Goal: Complete application form

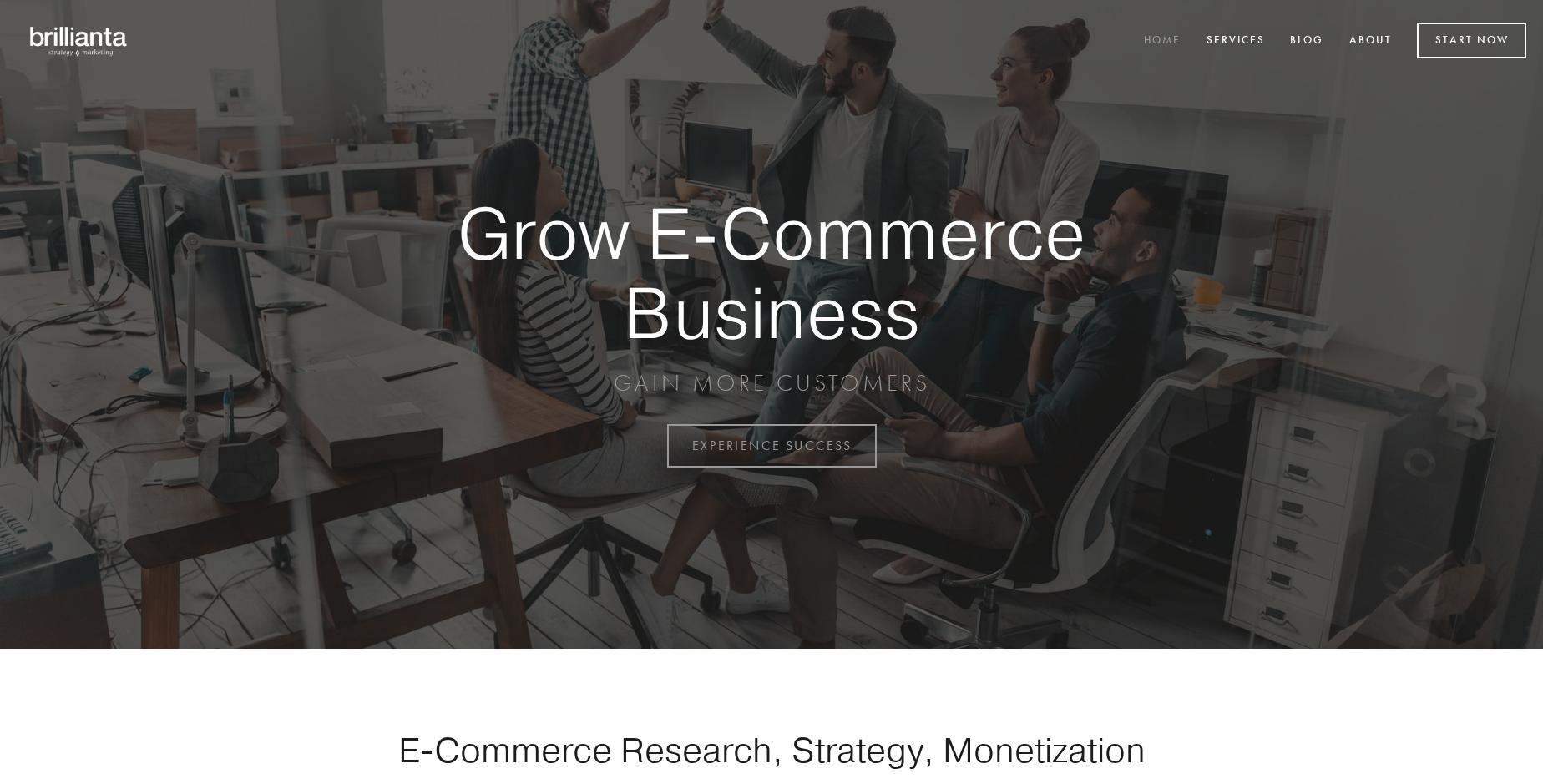
scroll to position [4376, 0]
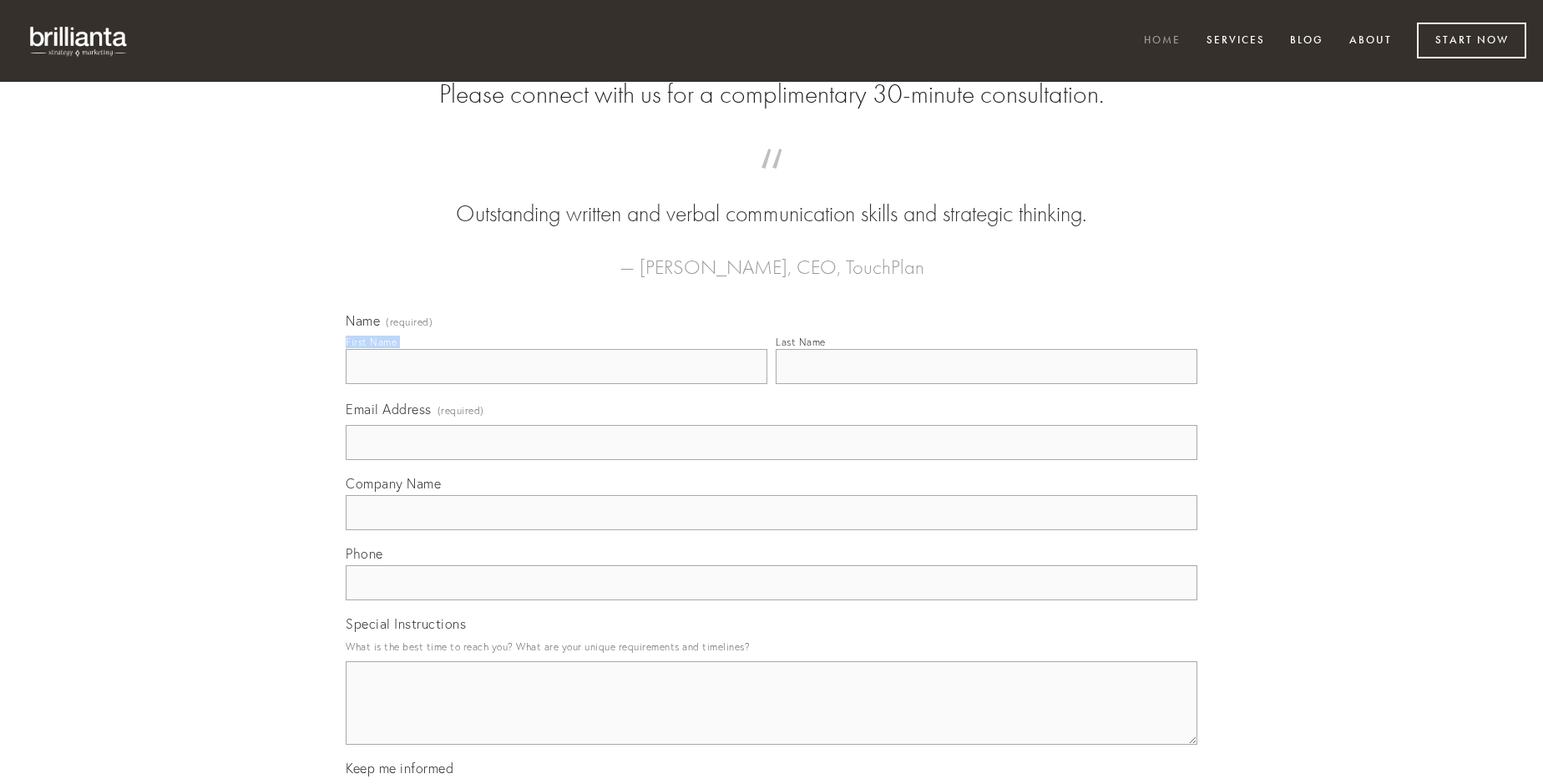
type input "[PERSON_NAME]"
click at [986, 384] on input "Last Name" at bounding box center [986, 366] width 421 height 35
type input "[PERSON_NAME]"
click at [772, 460] on input "Email Address (required)" at bounding box center [772, 442] width 852 height 35
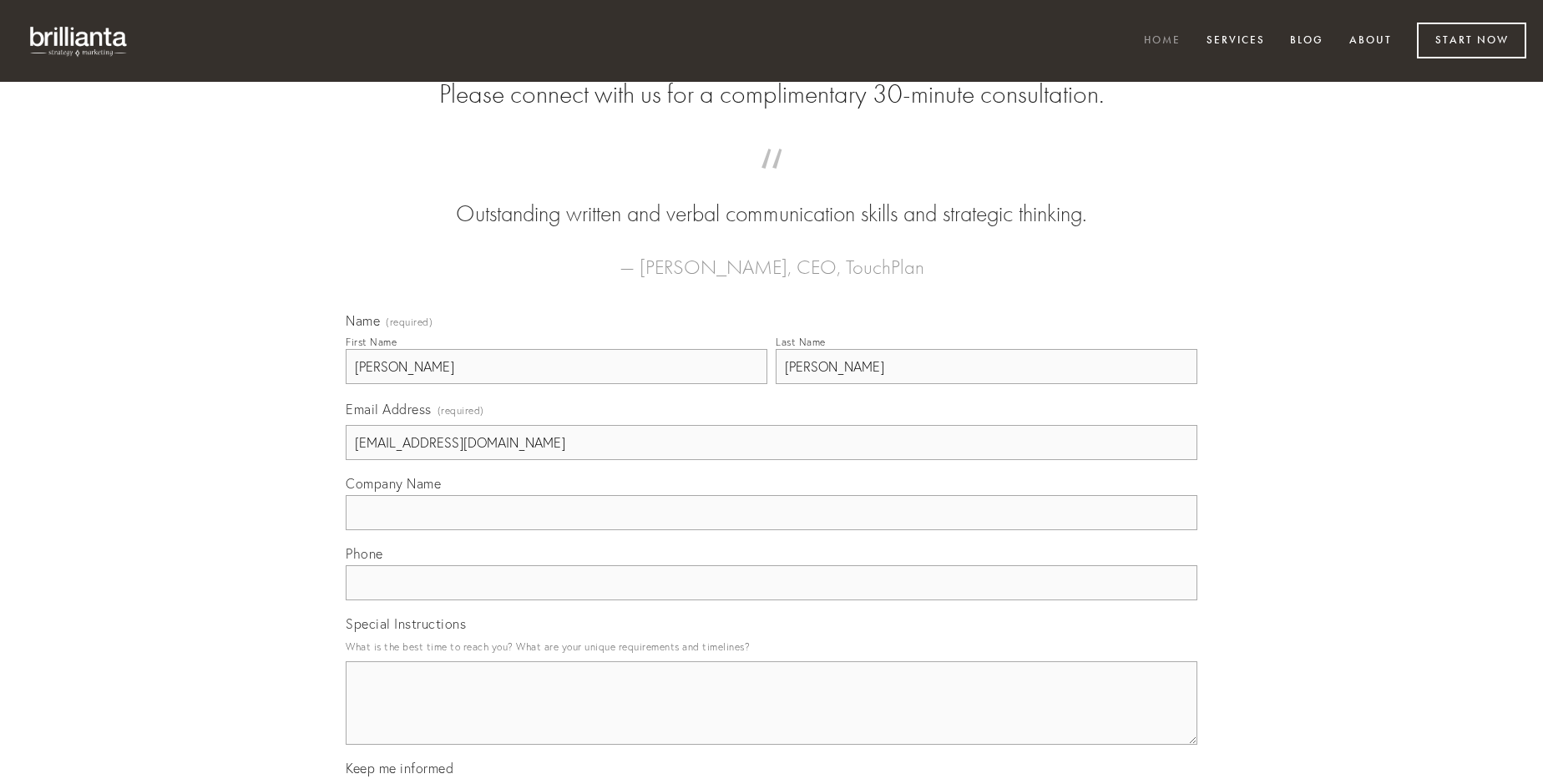
type input "[EMAIL_ADDRESS][DOMAIN_NAME]"
click at [772, 531] on input "Company Name" at bounding box center [772, 512] width 852 height 35
type input "vesper"
click at [772, 600] on input "text" at bounding box center [772, 582] width 852 height 35
click at [772, 718] on textarea "Special Instructions" at bounding box center [772, 703] width 852 height 84
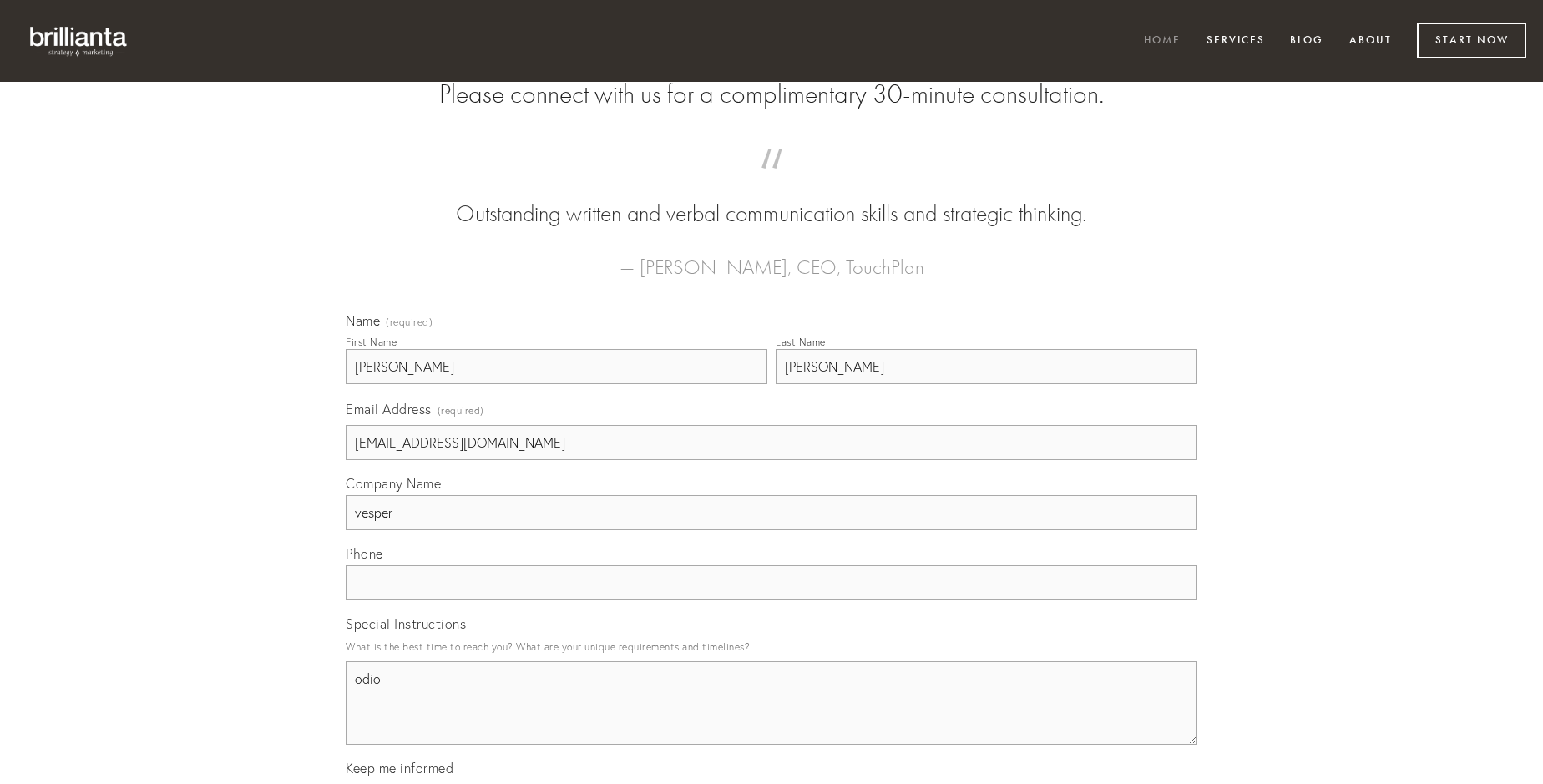
type textarea "odio"
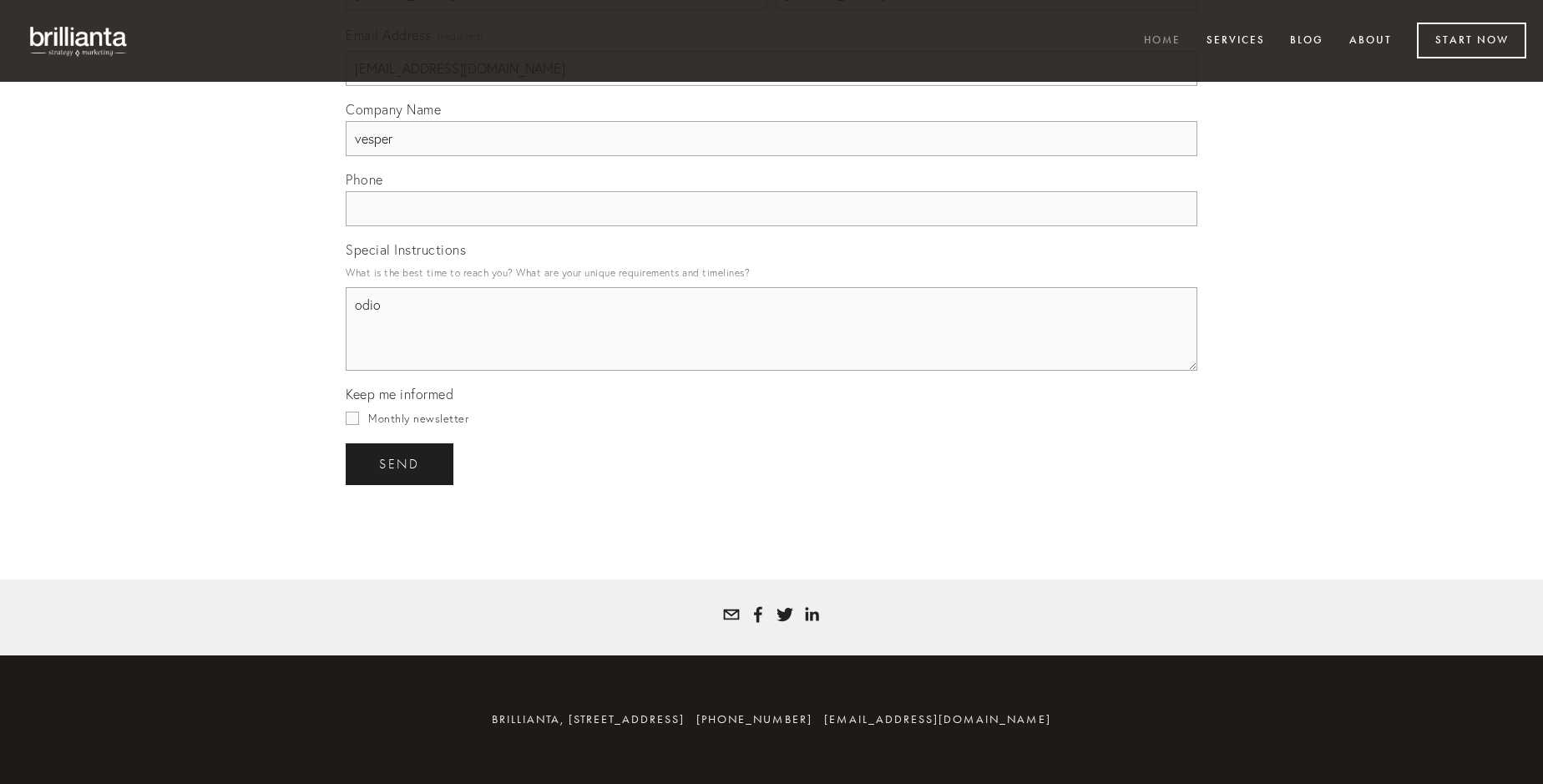
click at [401, 464] on span "send" at bounding box center [399, 465] width 41 height 15
